Goal: Obtain resource: Download file/media

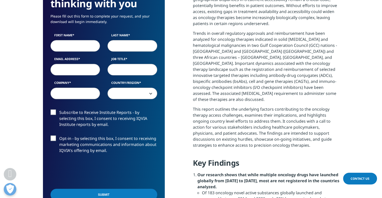
scroll to position [299, 0]
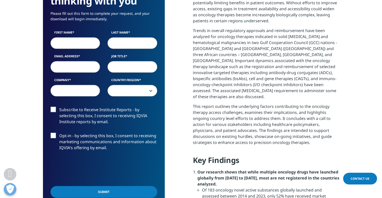
click at [82, 44] on input "First Name" at bounding box center [75, 43] width 50 height 12
type input "[PERSON_NAME]"
type input "t"
type input "[PERSON_NAME][EMAIL_ADDRESS][DOMAIN_NAME]"
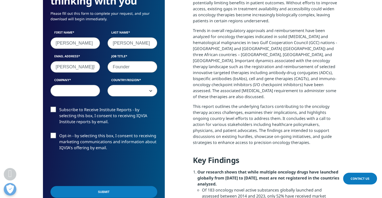
type input "Founder"
type input "Dos Rx, Inc"
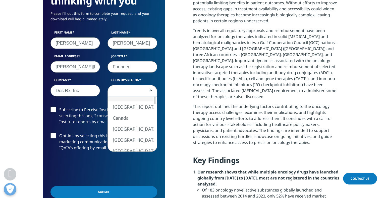
click at [152, 90] on span at bounding box center [132, 91] width 49 height 12
select select "[GEOGRAPHIC_DATA]"
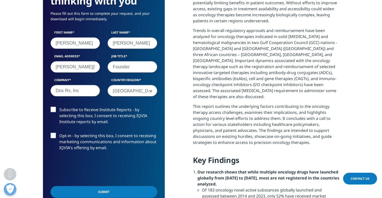
click at [56, 108] on label "Subscribe to Receive Institute Reports - by selecting this box, I consent to re…" at bounding box center [103, 117] width 107 height 21
click at [59, 107] on input "Subscribe to Receive Institute Reports - by selecting this box, I consent to re…" at bounding box center [59, 107] width 0 height 0
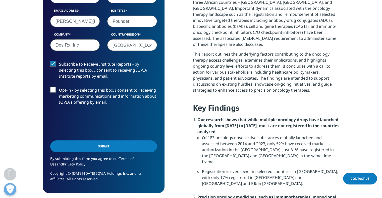
scroll to position [379, 0]
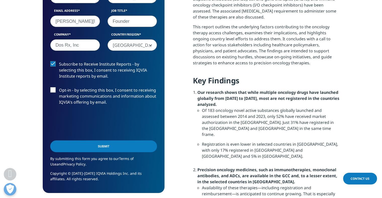
click at [112, 148] on input "Submit" at bounding box center [103, 147] width 107 height 12
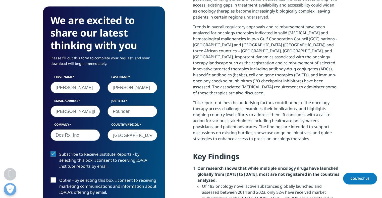
scroll to position [3, 3]
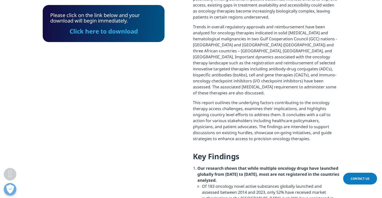
click at [92, 31] on link "Click here to download" at bounding box center [104, 31] width 68 height 8
